Goal: Check status: Check status

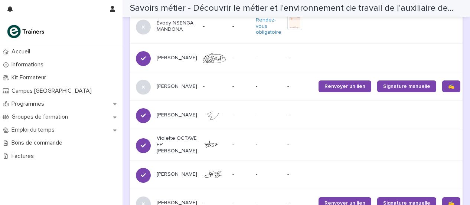
scroll to position [754, 0]
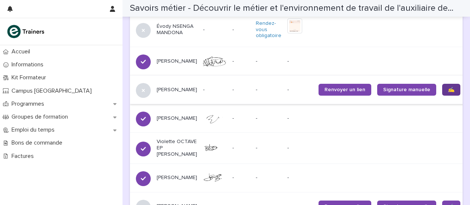
click at [448, 90] on font "✍️" at bounding box center [451, 89] width 6 height 5
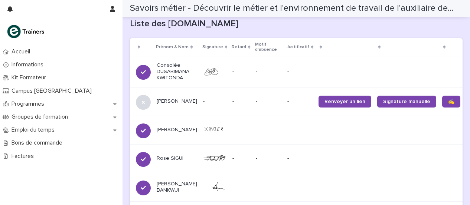
scroll to position [446, 0]
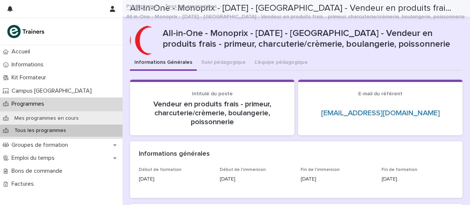
scroll to position [483, 0]
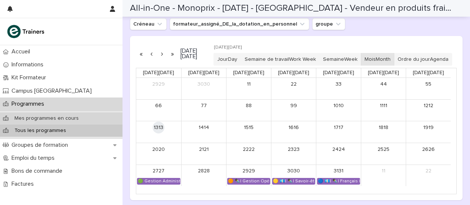
click at [61, 116] on font "Mes programmes en cours" at bounding box center [46, 118] width 64 height 5
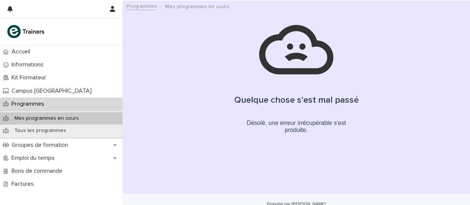
scroll to position [9, 0]
